Goal: Register for event/course

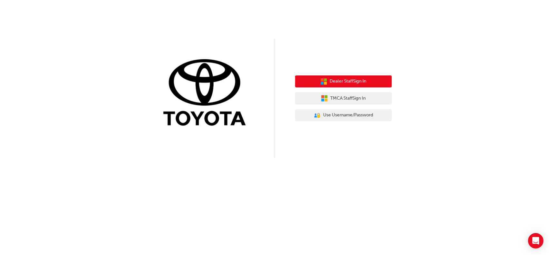
click at [340, 81] on span "Dealer Staff Sign In" at bounding box center [348, 81] width 37 height 7
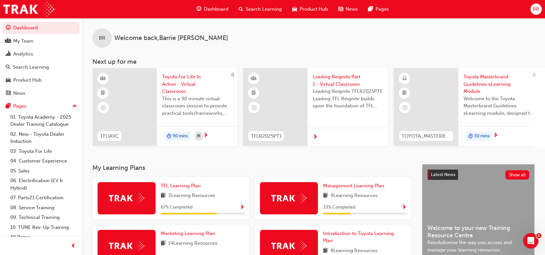
click at [253, 9] on span "Search Learning" at bounding box center [264, 8] width 36 height 7
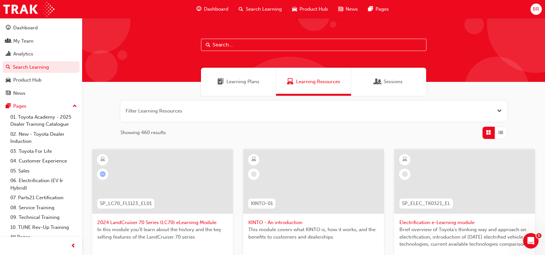
click at [224, 45] on input "text" at bounding box center [314, 45] width 226 height 12
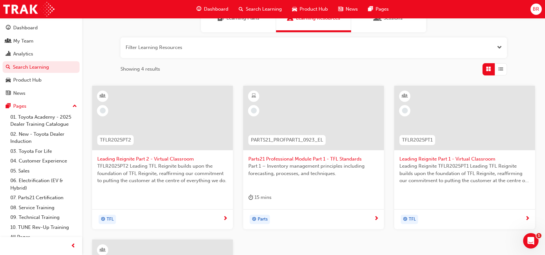
scroll to position [97, 0]
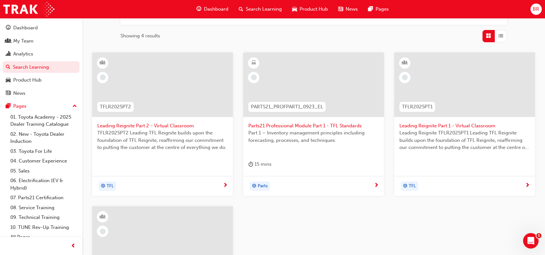
type input "tfl"
click at [434, 127] on span "Leading Reignite Part 1 - Virtual Classroom" at bounding box center [465, 125] width 131 height 7
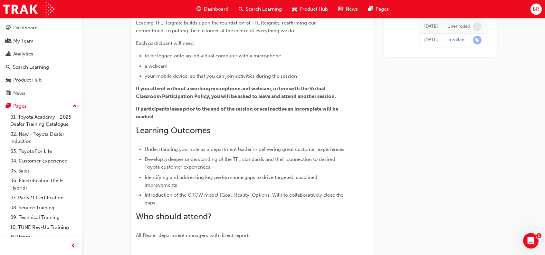
scroll to position [31, 0]
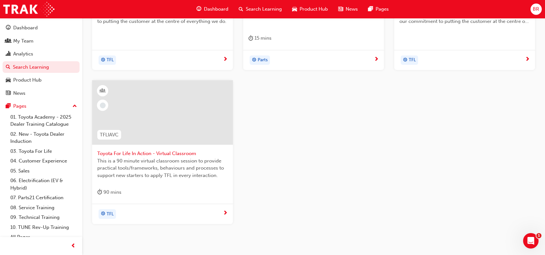
scroll to position [226, 0]
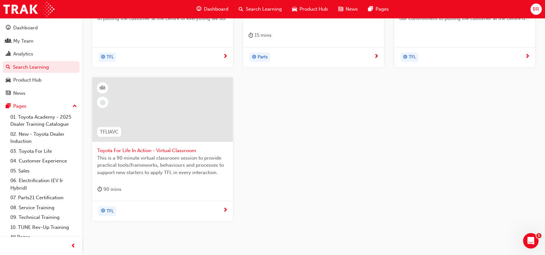
click at [137, 151] on span "Toyota For Life In Action - Virtual Classroom" at bounding box center [162, 150] width 131 height 7
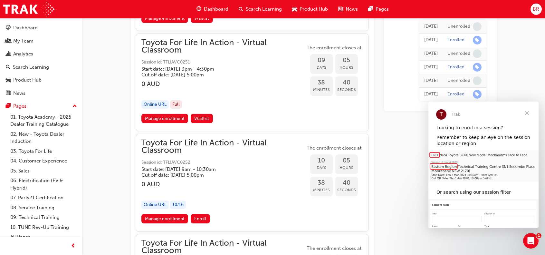
scroll to position [2490, 0]
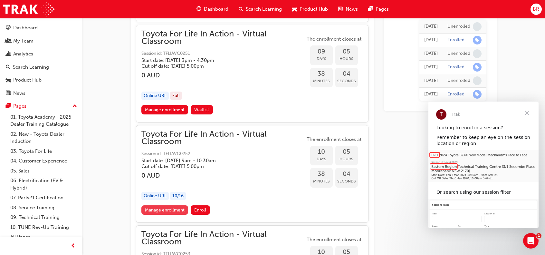
click at [163, 205] on link "Manage enrollment" at bounding box center [164, 209] width 47 height 9
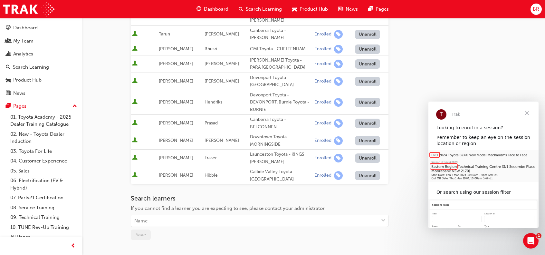
scroll to position [161, 0]
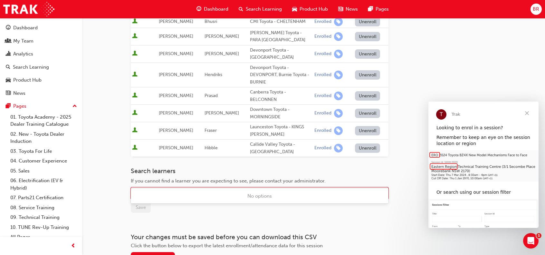
click at [162, 188] on div "Name" at bounding box center [255, 193] width 248 height 11
type input "[PERSON_NAME]"
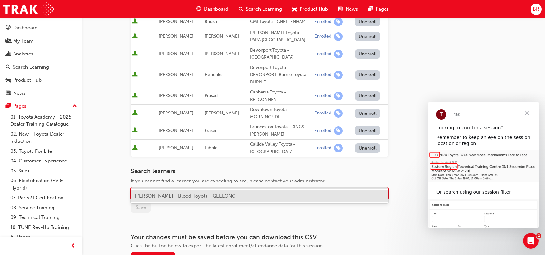
click at [172, 196] on span "[PERSON_NAME] - Blood Toyota - GEELONG" at bounding box center [185, 196] width 101 height 6
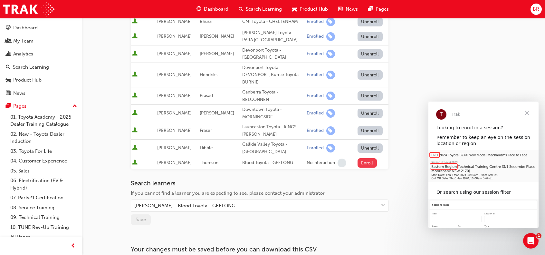
click at [366, 158] on button "Enroll" at bounding box center [367, 162] width 19 height 9
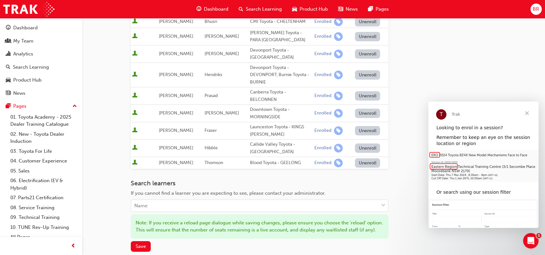
scroll to position [0, 0]
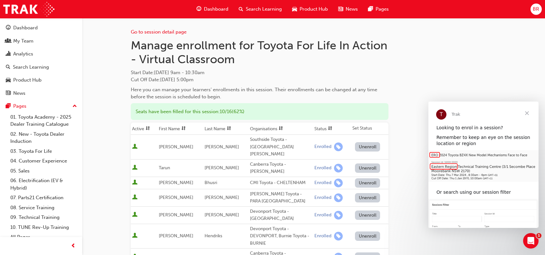
click at [257, 9] on span "Search Learning" at bounding box center [264, 8] width 36 height 7
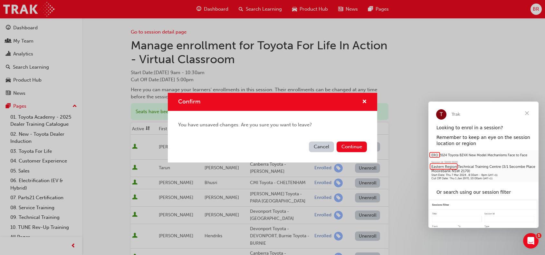
click at [321, 145] on button "Cancel" at bounding box center [321, 146] width 25 height 11
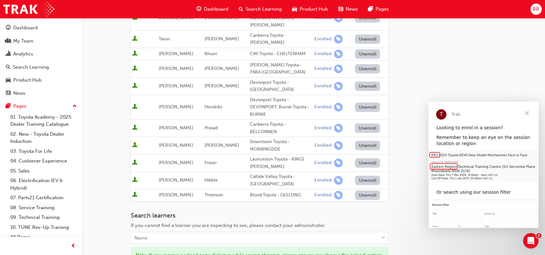
scroll to position [226, 0]
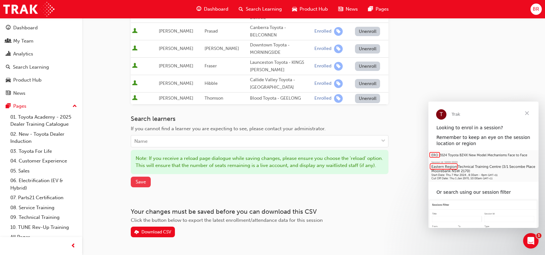
click at [139, 179] on span "Save" at bounding box center [141, 182] width 10 height 6
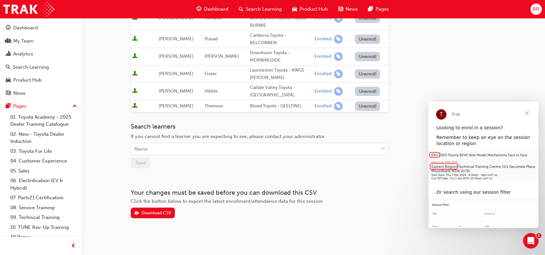
scroll to position [203, 0]
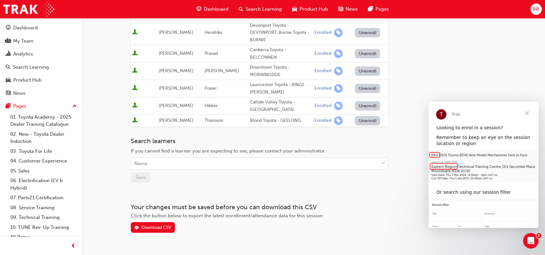
click at [255, 7] on span "Search Learning" at bounding box center [264, 8] width 36 height 7
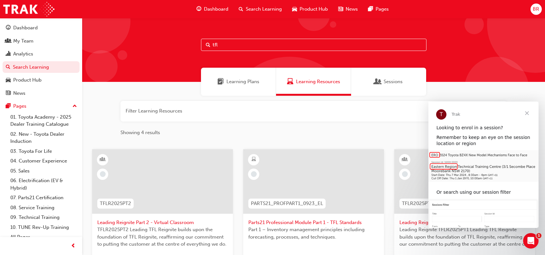
click at [223, 44] on input "tfl" at bounding box center [314, 45] width 226 height 12
type input "t"
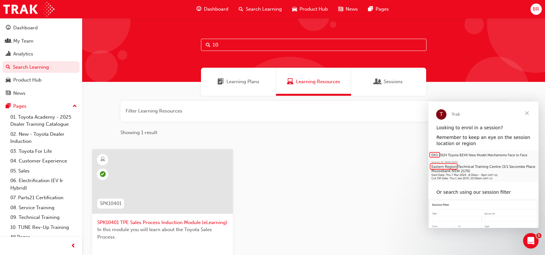
type input "1"
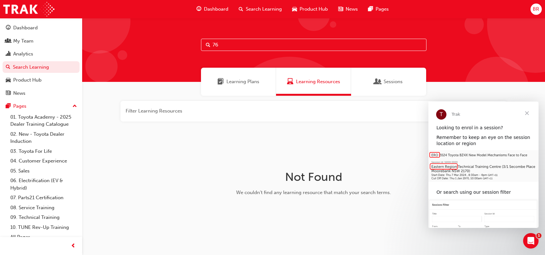
type input "7"
type input "s"
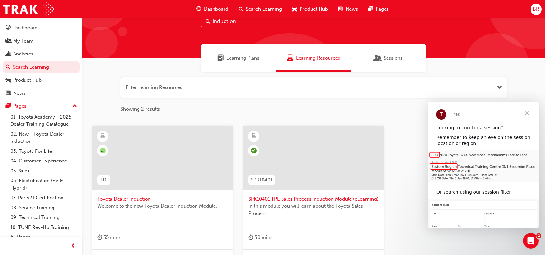
scroll to position [97, 0]
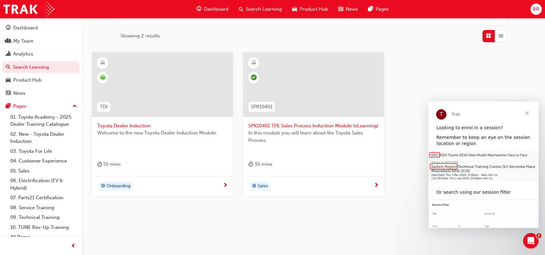
type input "induction"
click at [120, 124] on span "Toyota Dealer Induction" at bounding box center [162, 125] width 131 height 7
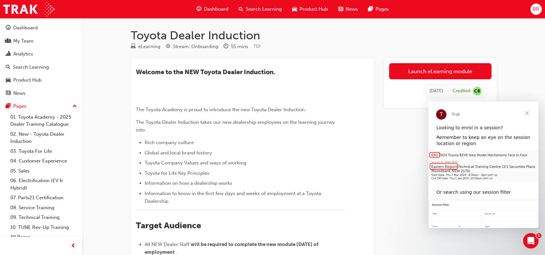
click at [255, 10] on span "Search Learning" at bounding box center [264, 8] width 36 height 7
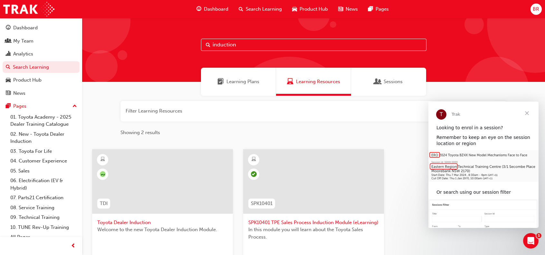
drag, startPoint x: 234, startPoint y: 46, endPoint x: 185, endPoint y: 51, distance: 49.3
click at [185, 51] on div "induction" at bounding box center [313, 50] width 463 height 64
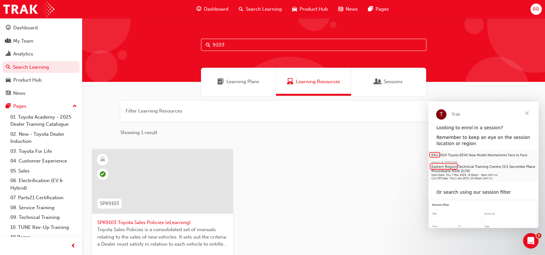
click at [234, 42] on input "9103" at bounding box center [314, 45] width 226 height 12
type input "9"
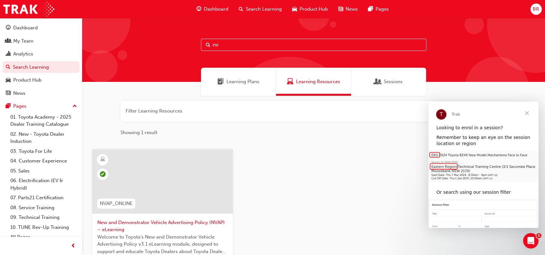
type input "n"
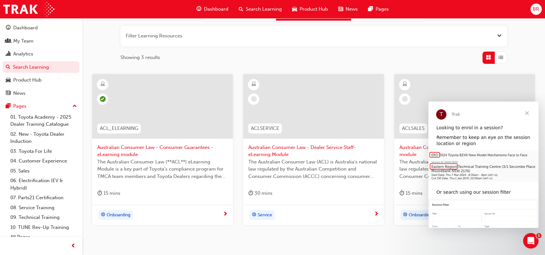
scroll to position [97, 0]
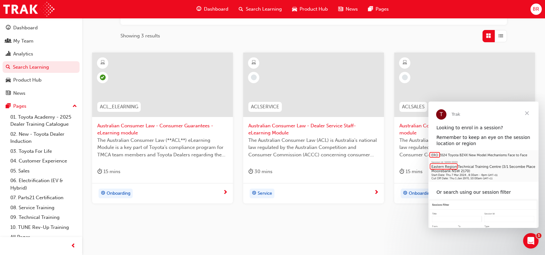
type input "acl"
click at [527, 114] on span "Close" at bounding box center [527, 113] width 23 height 23
